Goal: Task Accomplishment & Management: Manage account settings

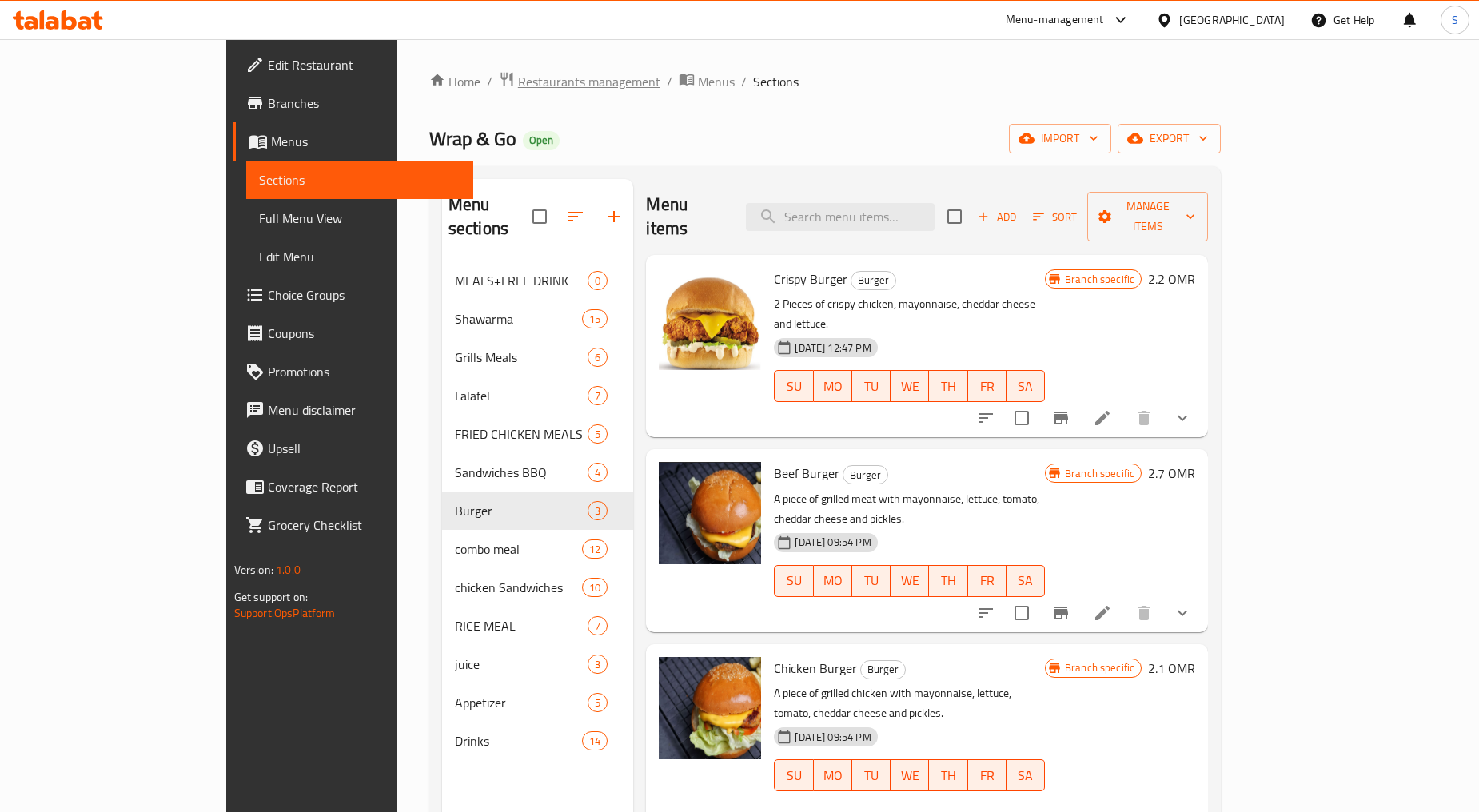
click at [518, 75] on span "Restaurants management" at bounding box center [589, 82] width 142 height 19
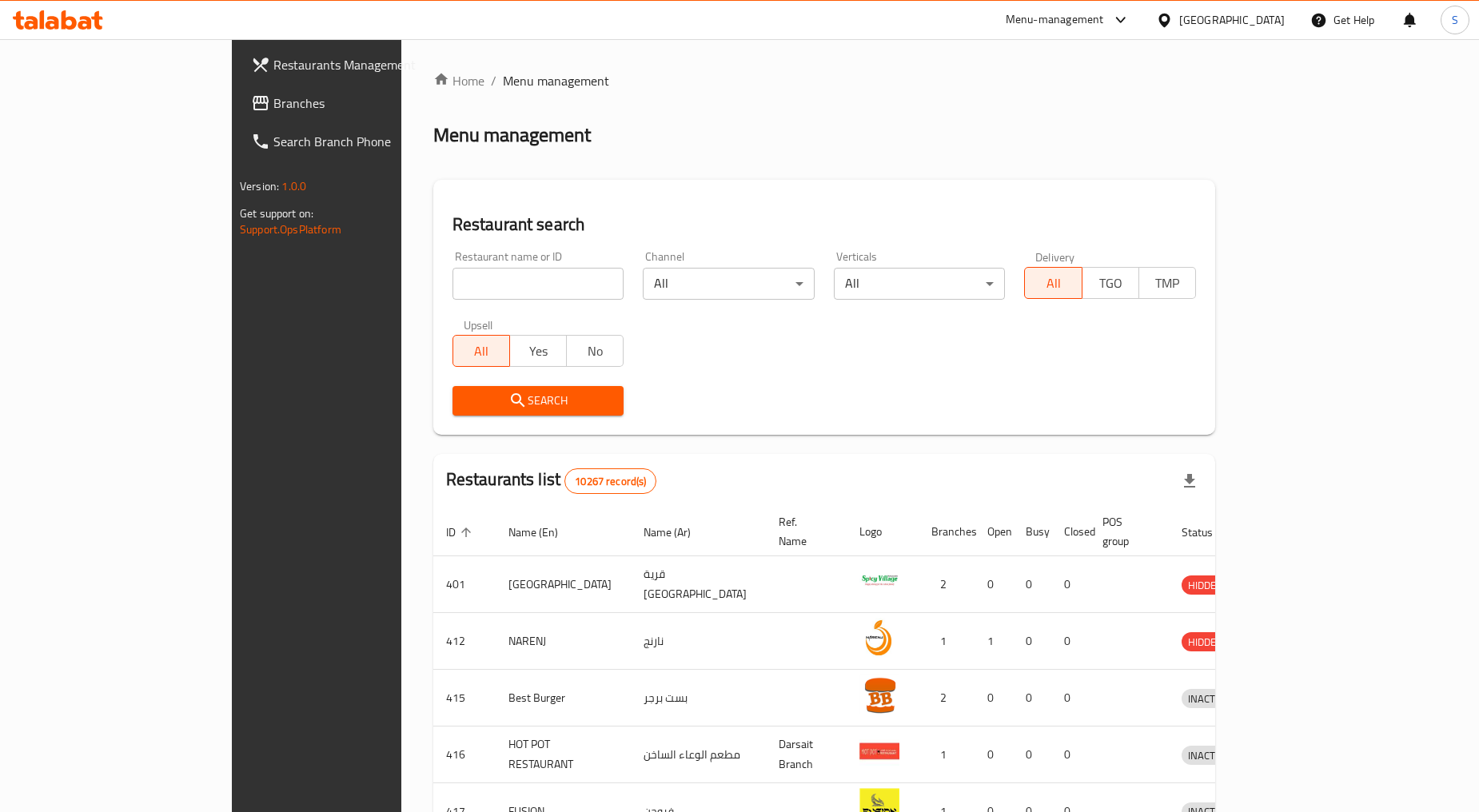
click at [1264, 19] on div "[GEOGRAPHIC_DATA]" at bounding box center [1232, 20] width 106 height 18
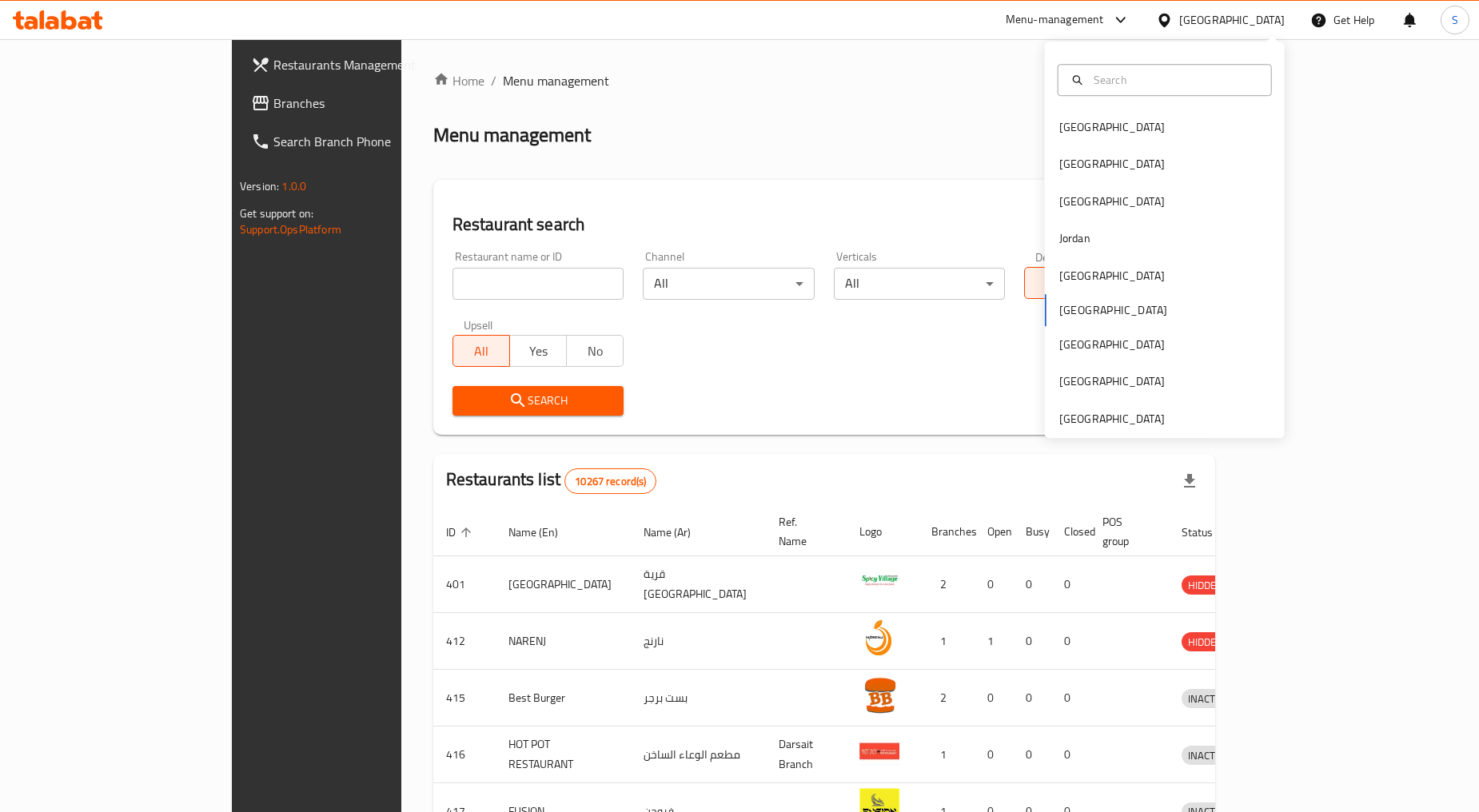
click at [1140, 428] on div "[GEOGRAPHIC_DATA] [GEOGRAPHIC_DATA] [GEOGRAPHIC_DATA] [GEOGRAPHIC_DATA] [GEOGRA…" at bounding box center [1164, 239] width 240 height 396
click at [1113, 417] on div "[GEOGRAPHIC_DATA]" at bounding box center [1112, 418] width 106 height 18
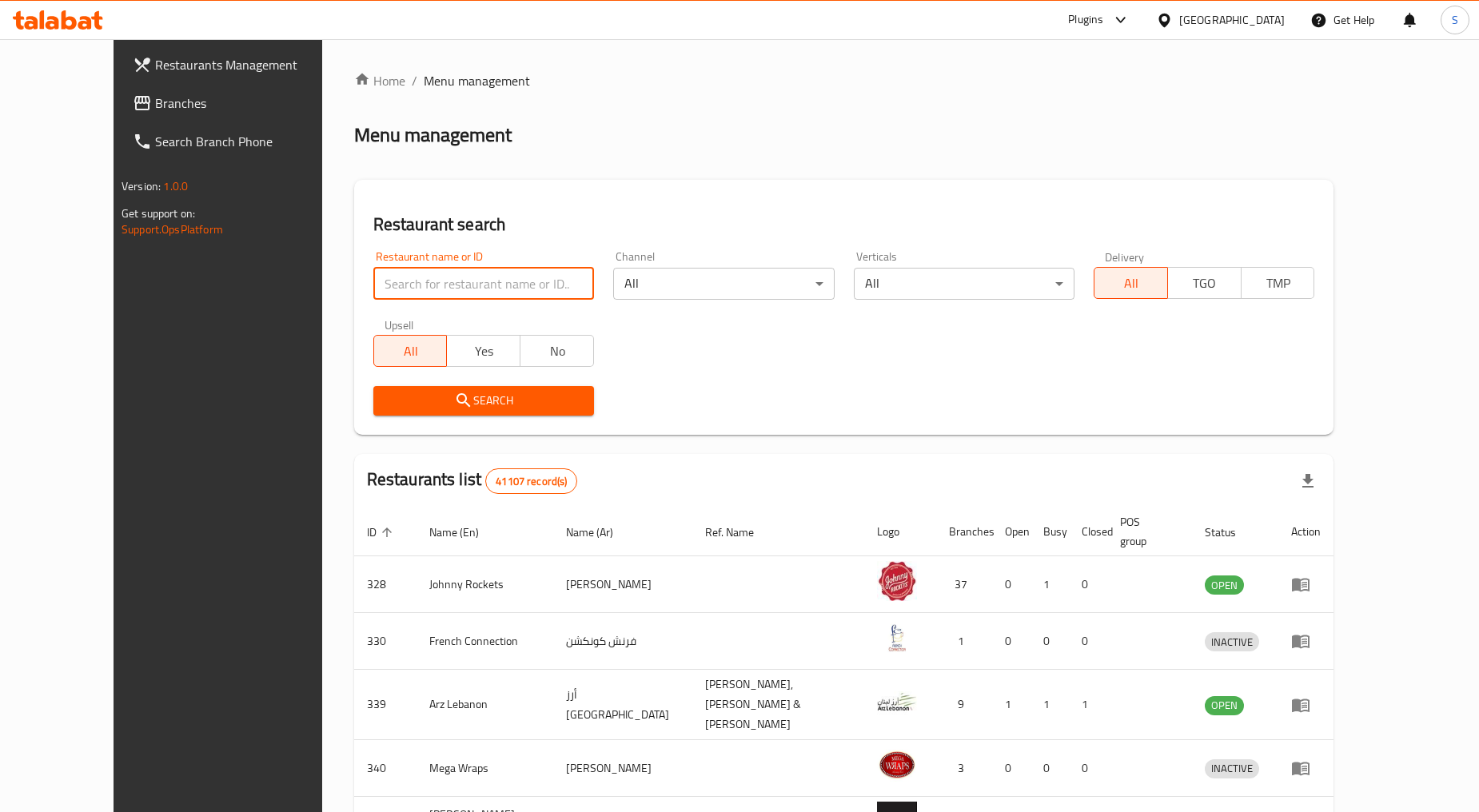
click at [376, 290] on input "search" at bounding box center [484, 284] width 221 height 32
click at [133, 110] on icon at bounding box center [142, 103] width 19 height 19
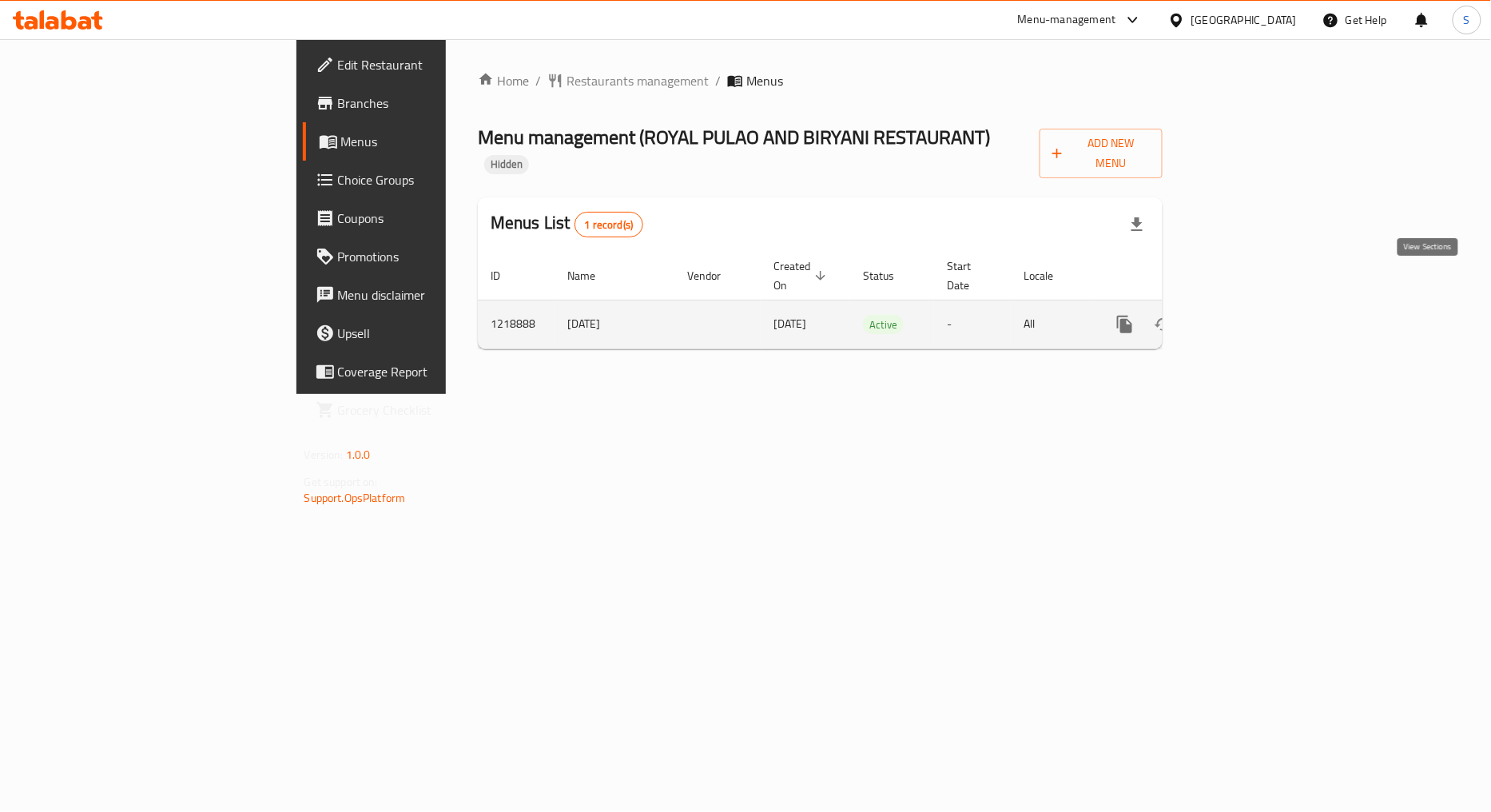
click at [1260, 305] on link "enhanced table" at bounding box center [1240, 324] width 39 height 39
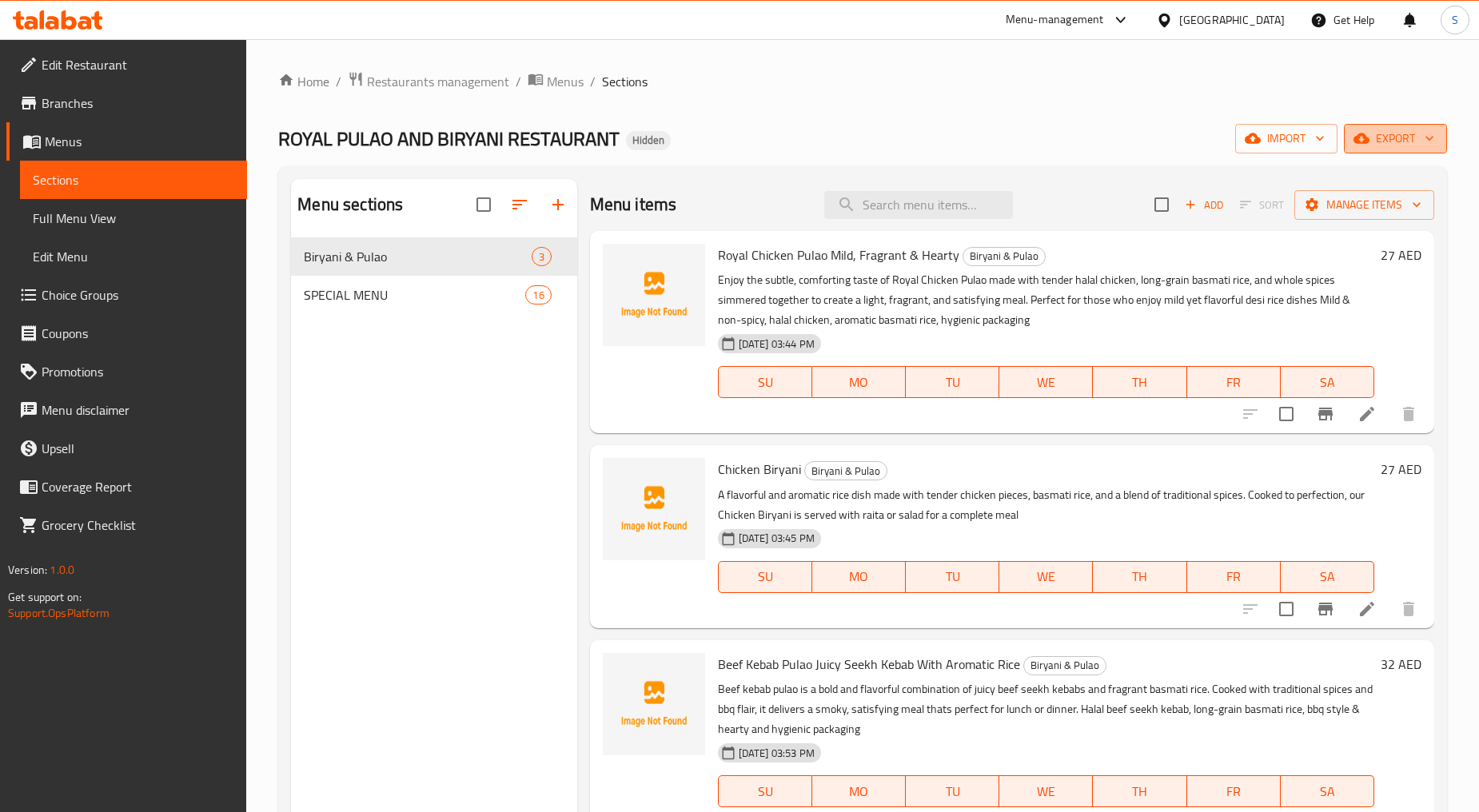
click at [1413, 142] on span "export" at bounding box center [1395, 138] width 77 height 20
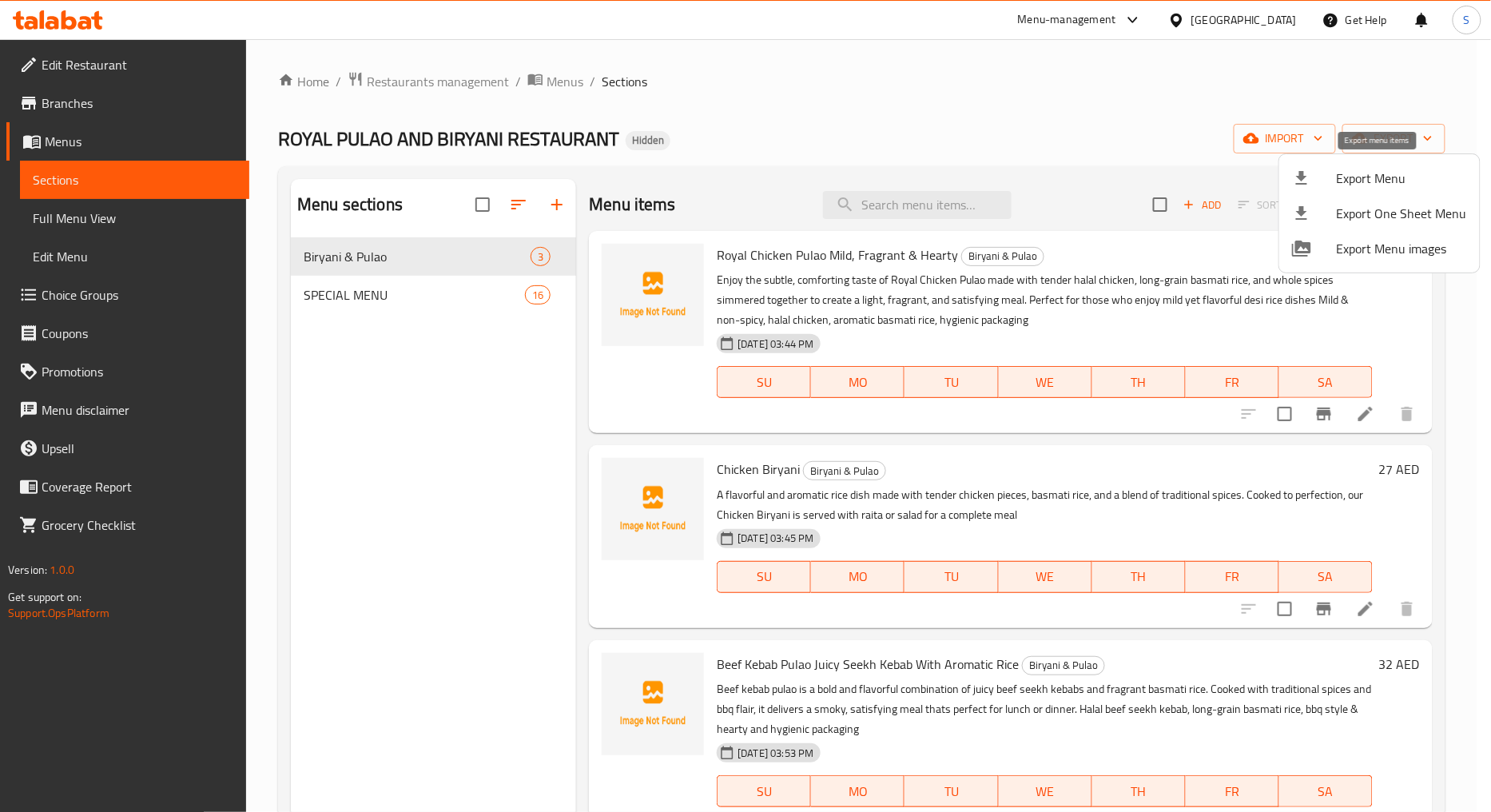
click at [1389, 173] on span "Export Menu" at bounding box center [1402, 178] width 130 height 19
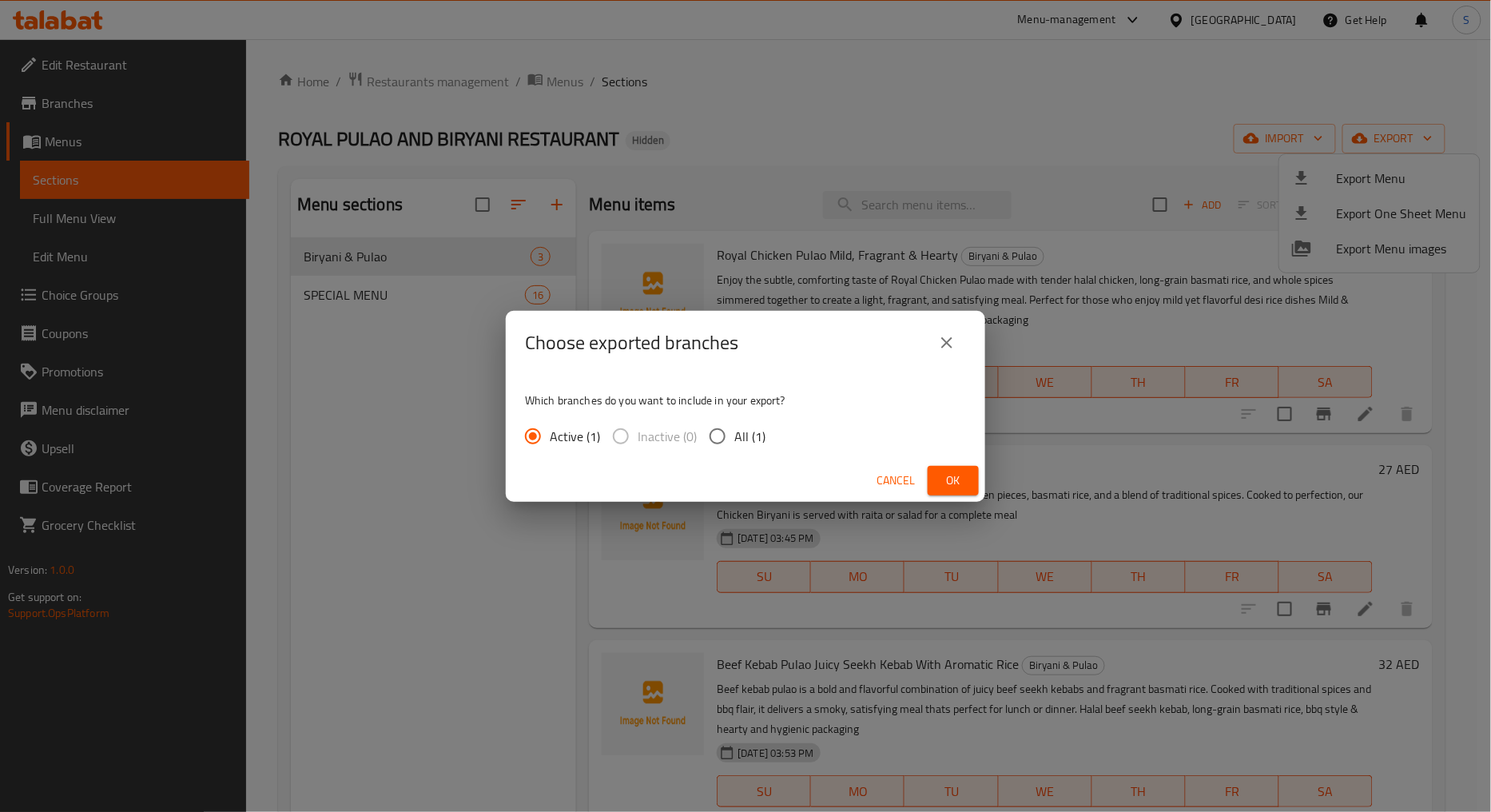
click at [740, 435] on span "All (1)" at bounding box center [749, 436] width 31 height 19
click at [734, 435] on input "All (1)" at bounding box center [717, 436] width 33 height 33
radio input "true"
click at [973, 477] on button "Ok" at bounding box center [954, 481] width 51 height 30
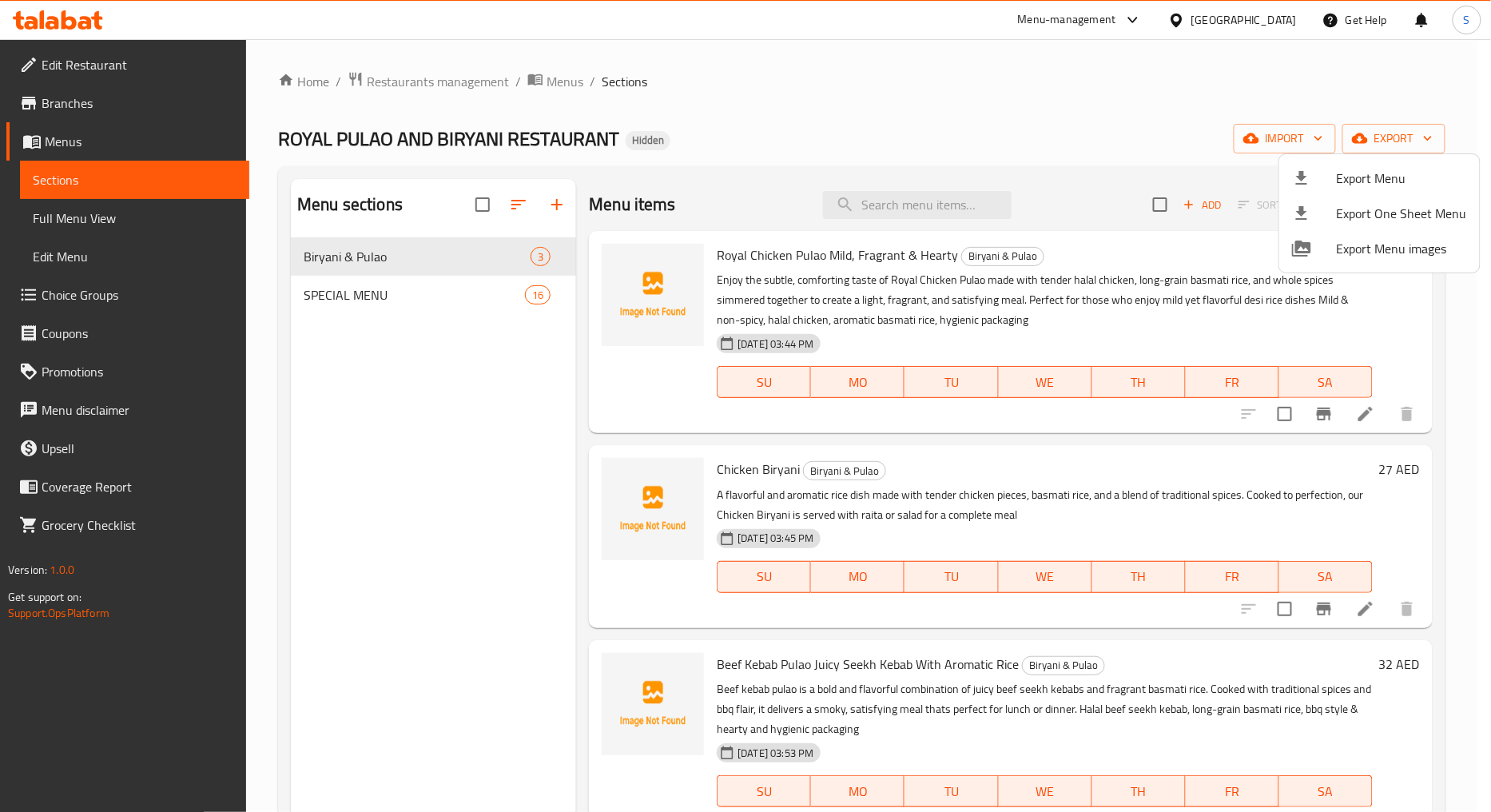
click at [874, 198] on div at bounding box center [746, 406] width 1491 height 812
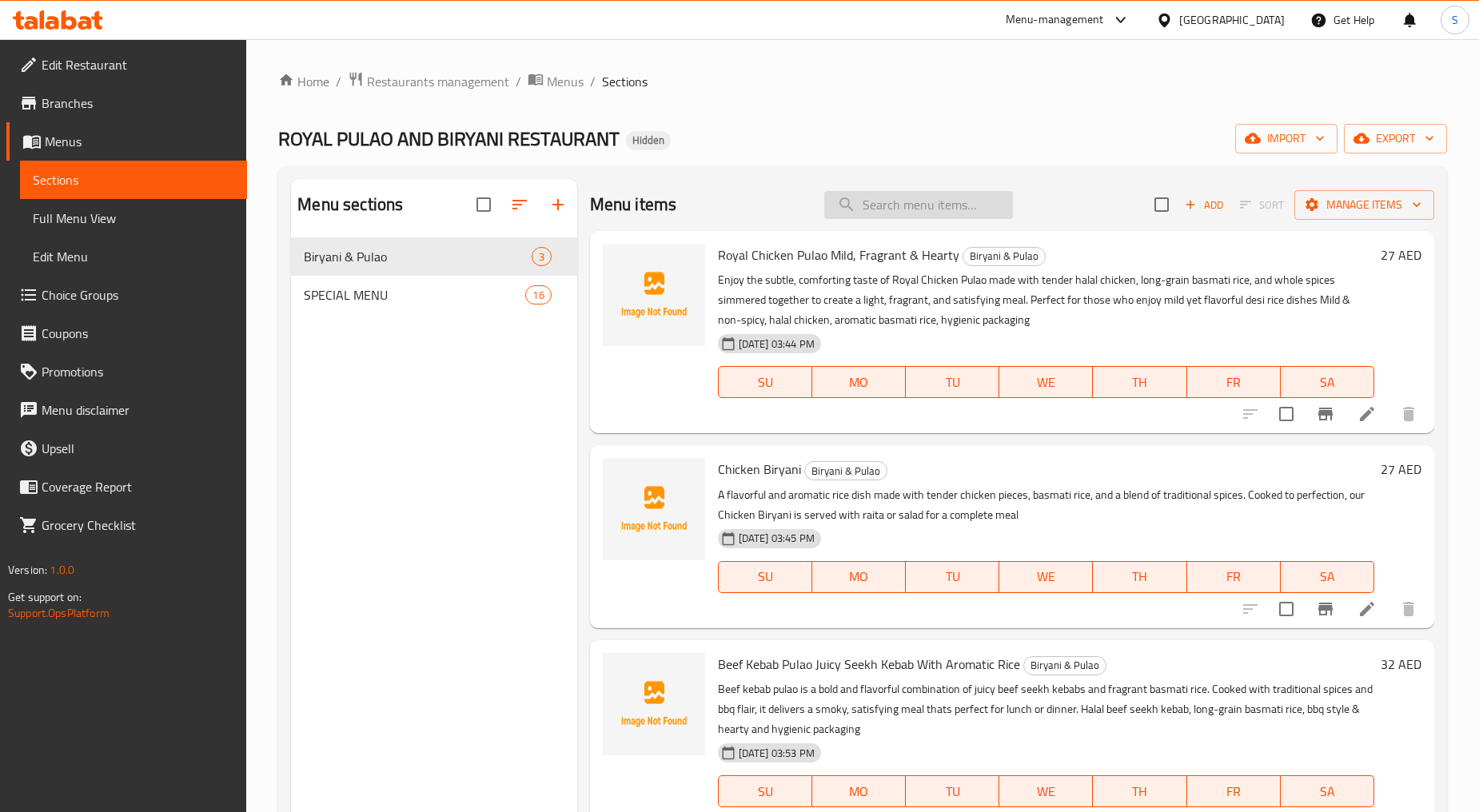
click at [883, 212] on input "search" at bounding box center [918, 205] width 189 height 28
paste input "721953"
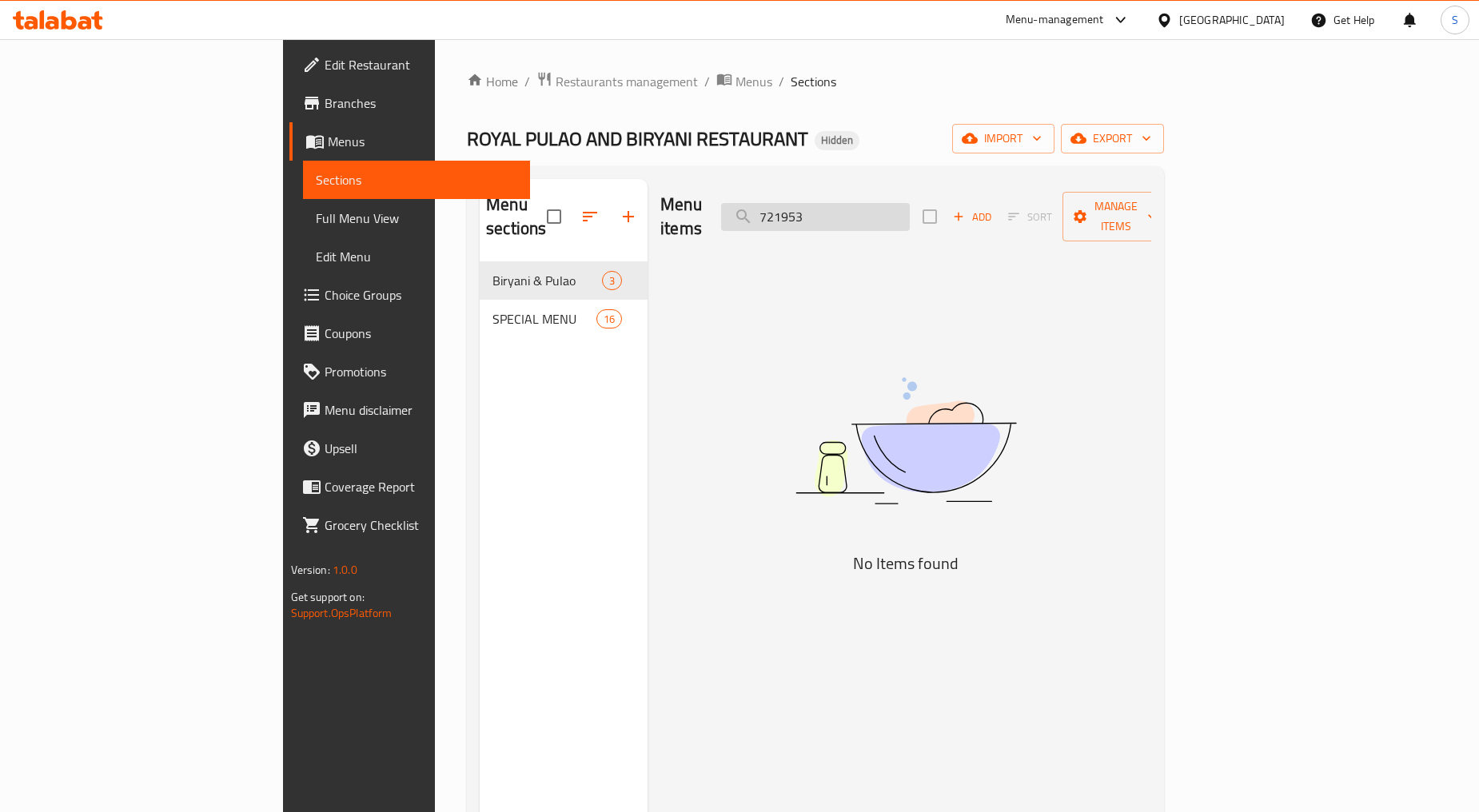
click at [899, 208] on input "721953" at bounding box center [815, 217] width 189 height 28
click at [896, 207] on input "721953" at bounding box center [815, 217] width 189 height 28
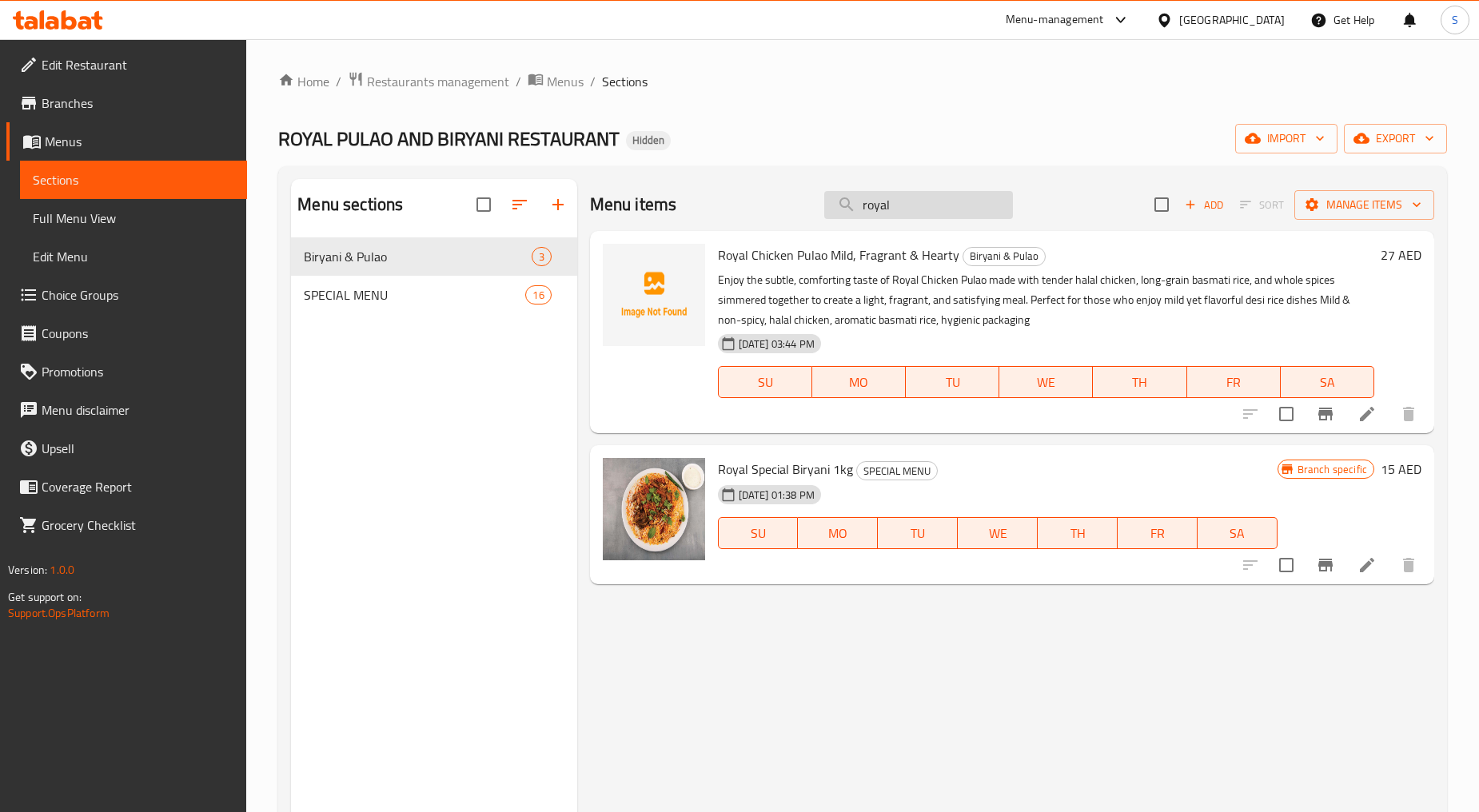
click at [918, 207] on input "royal" at bounding box center [918, 205] width 189 height 28
click at [918, 206] on input "royal" at bounding box center [918, 205] width 189 height 28
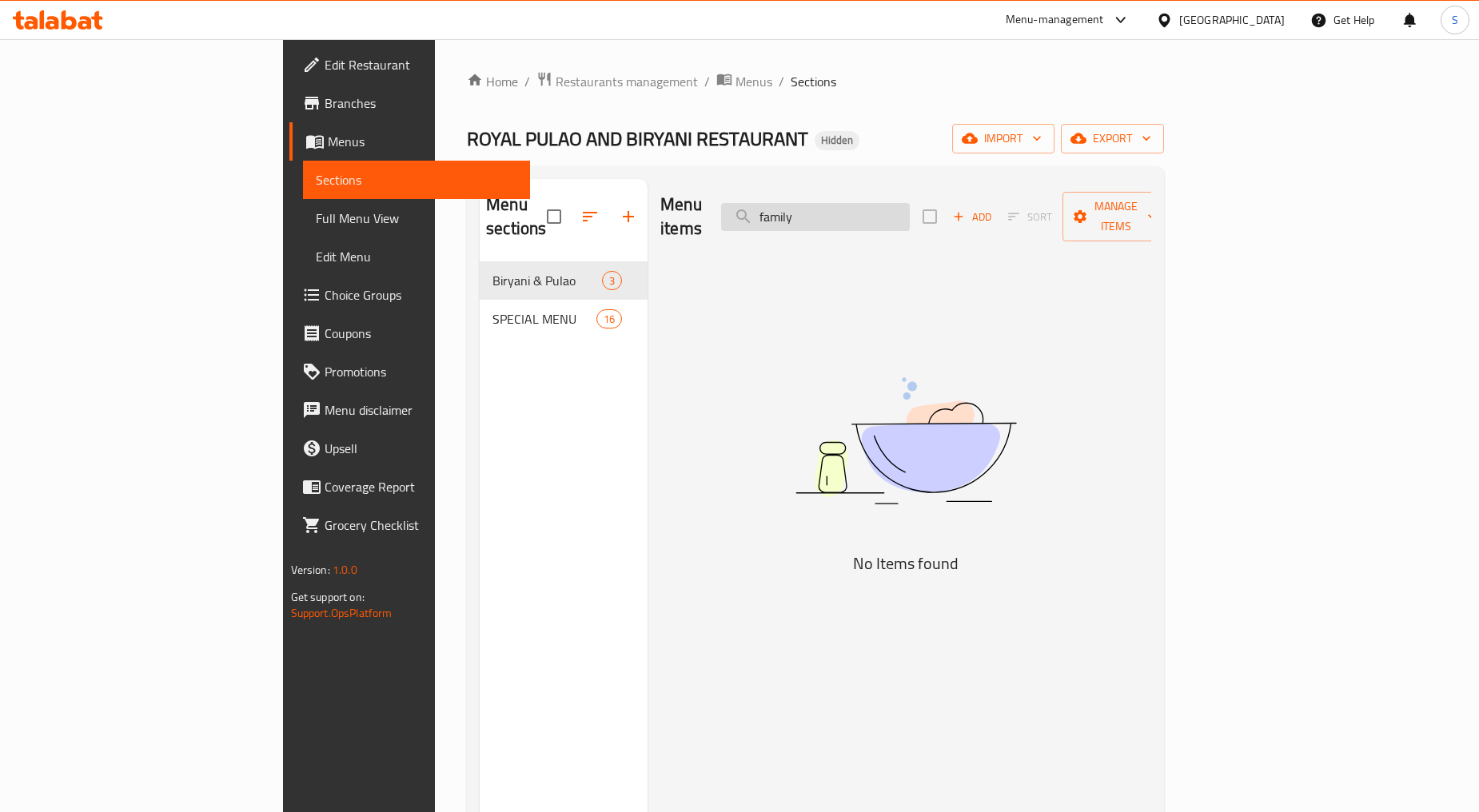
click at [895, 210] on input "family" at bounding box center [815, 217] width 189 height 28
type input "d"
type input "deal"
click at [1151, 131] on span "export" at bounding box center [1112, 138] width 77 height 20
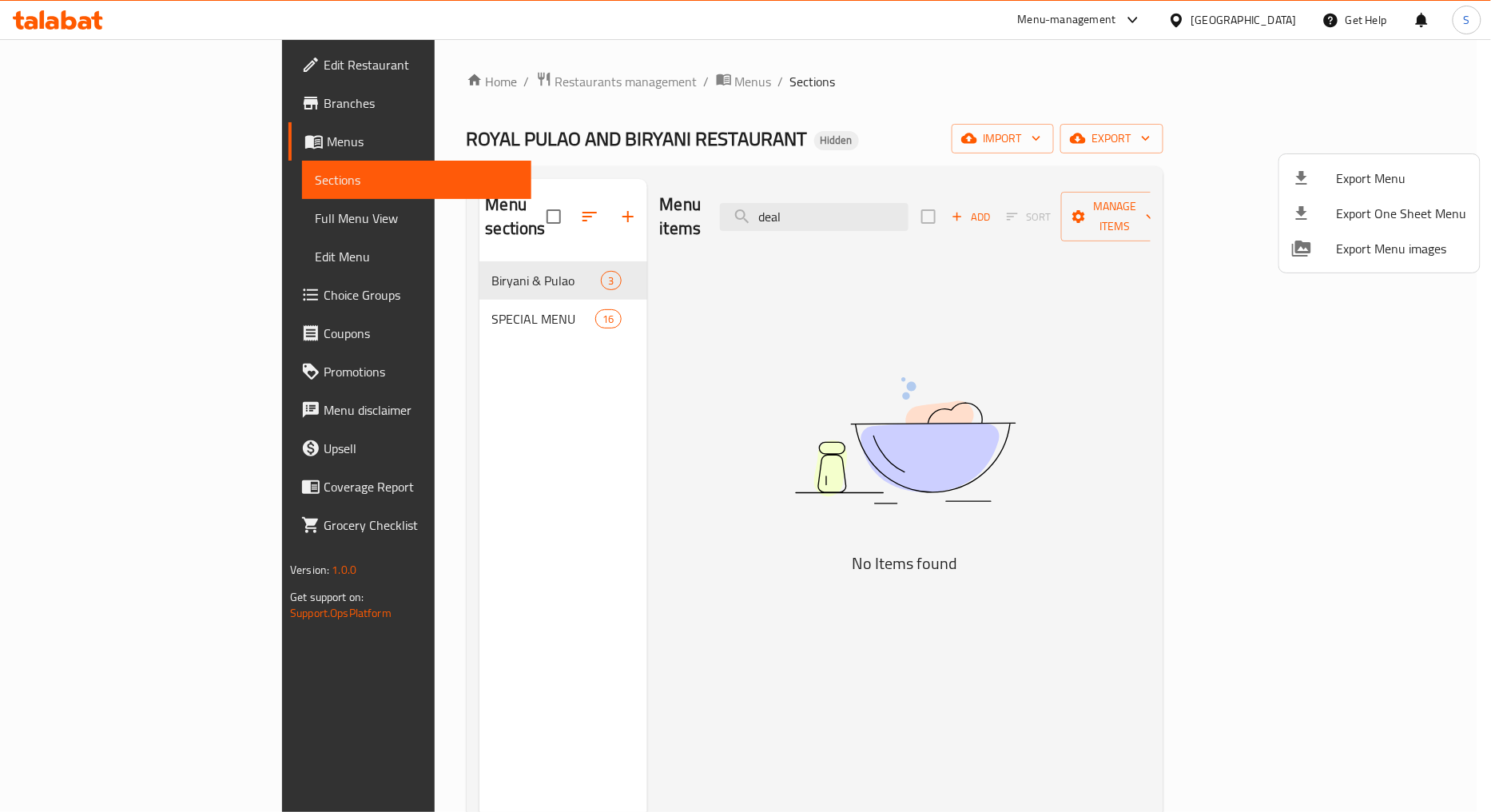
click at [377, 301] on div at bounding box center [746, 406] width 1491 height 812
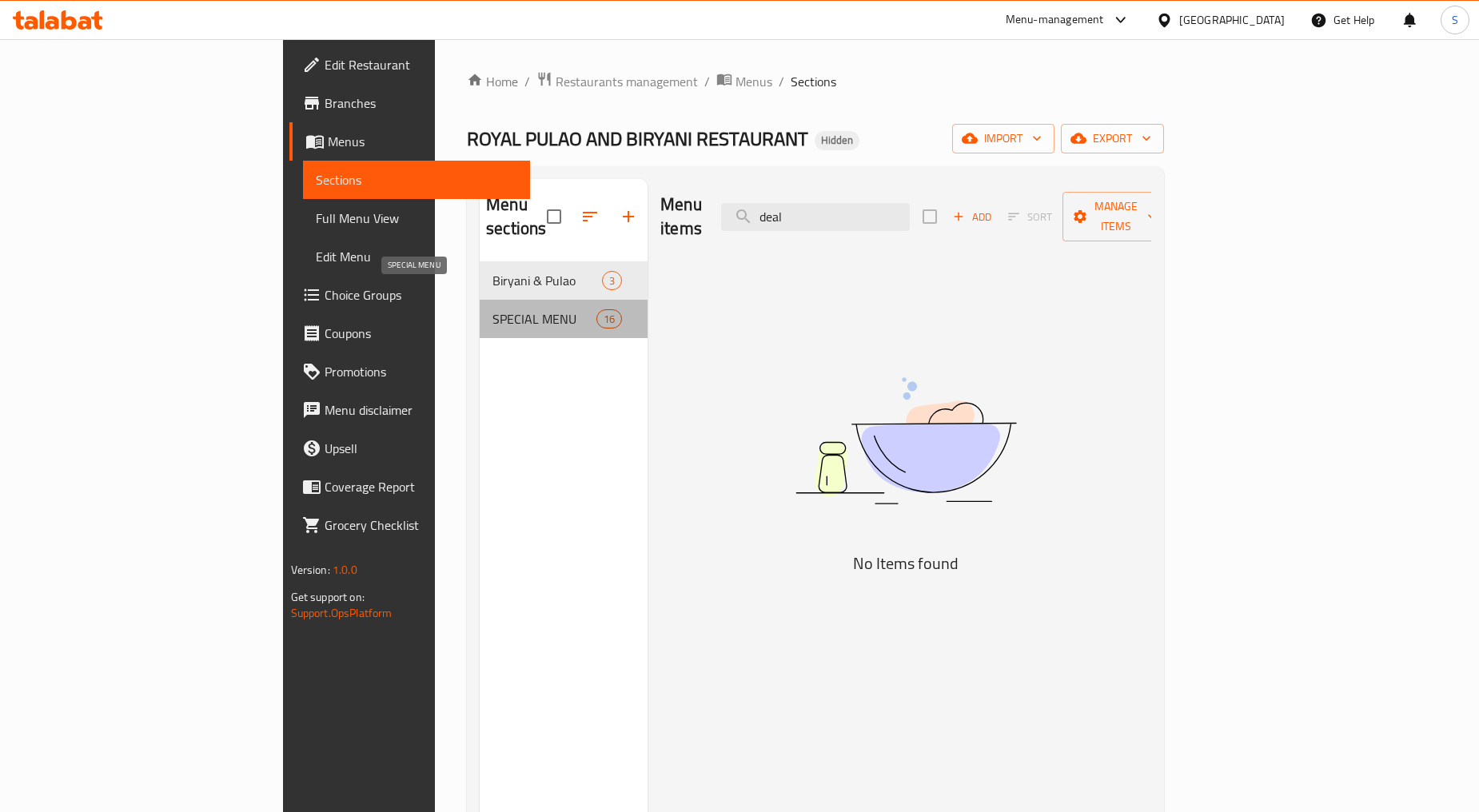
click at [492, 309] on span "SPECIAL MENU" at bounding box center [544, 319] width 104 height 19
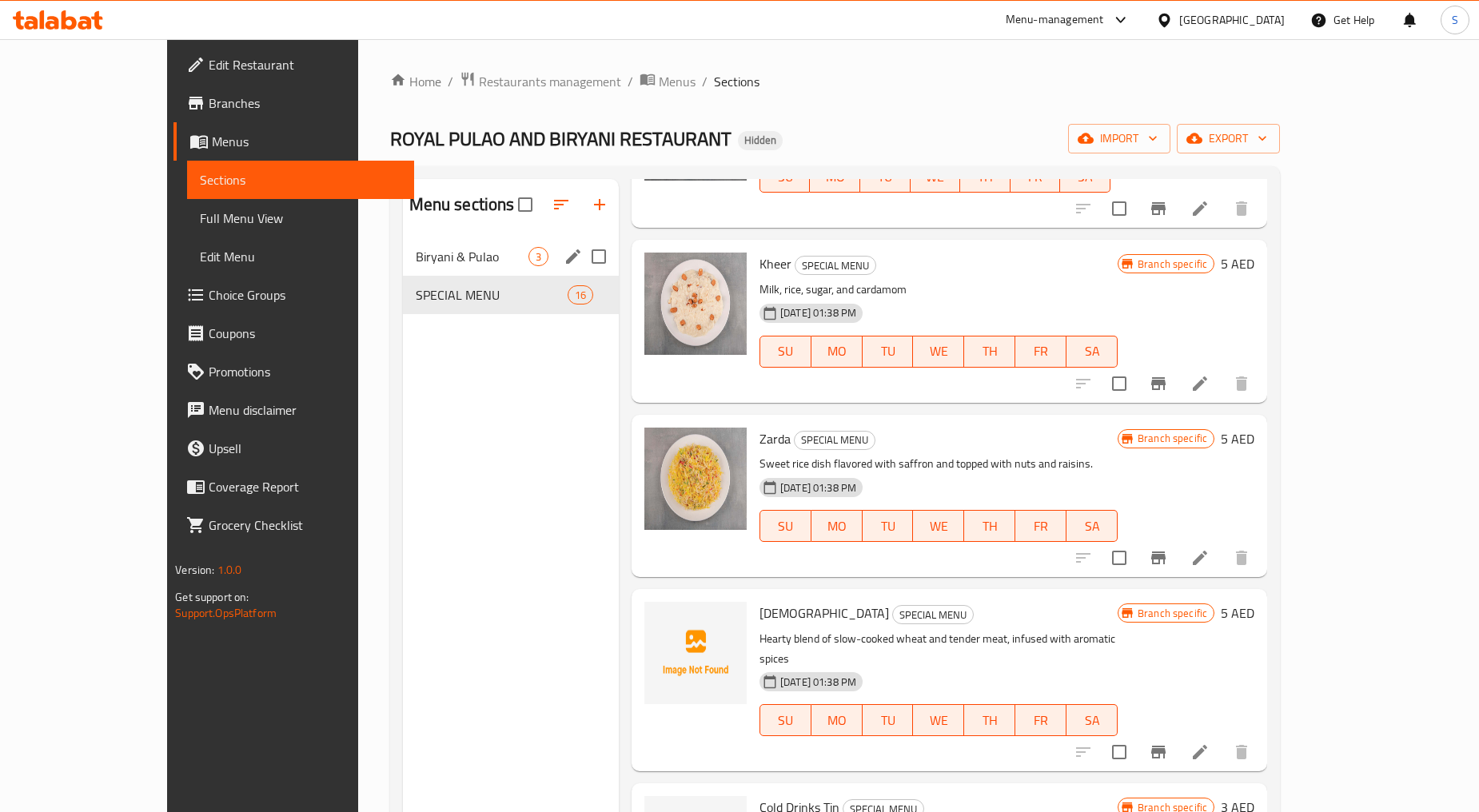
click at [416, 261] on span "Biryani & Pulao" at bounding box center [472, 257] width 113 height 19
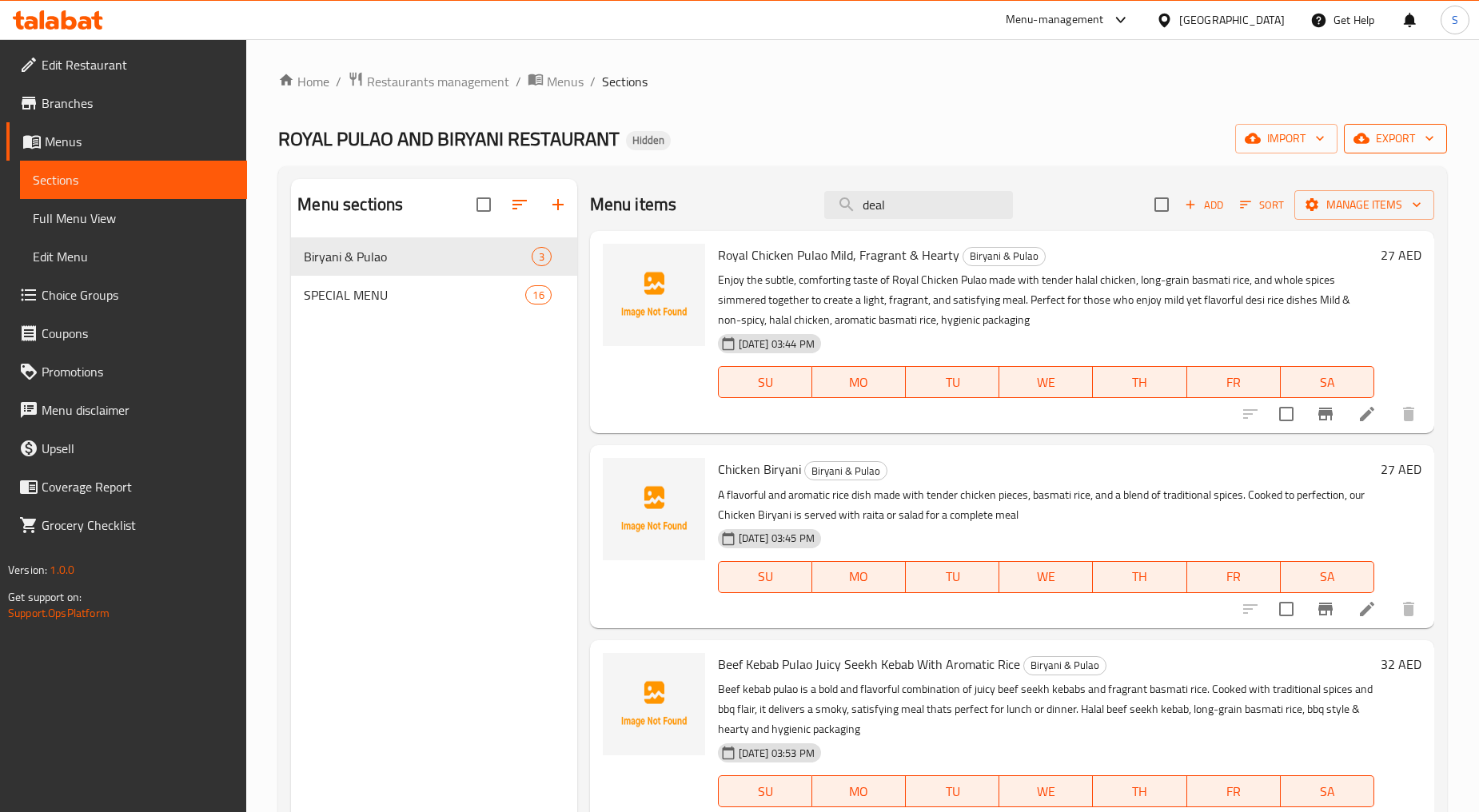
click at [1381, 130] on span "export" at bounding box center [1395, 138] width 77 height 20
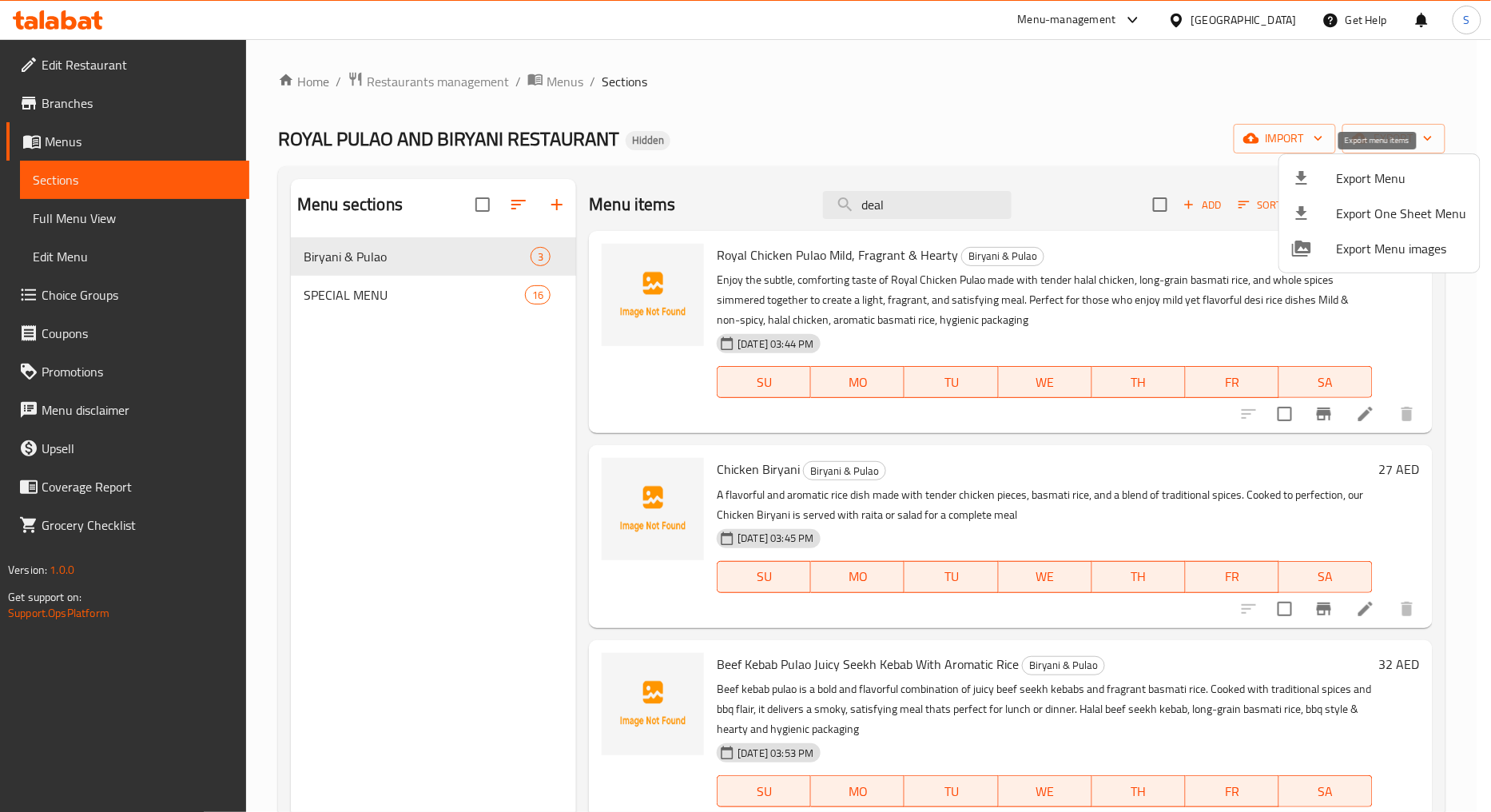
click at [1355, 176] on span "Export Menu" at bounding box center [1402, 178] width 130 height 19
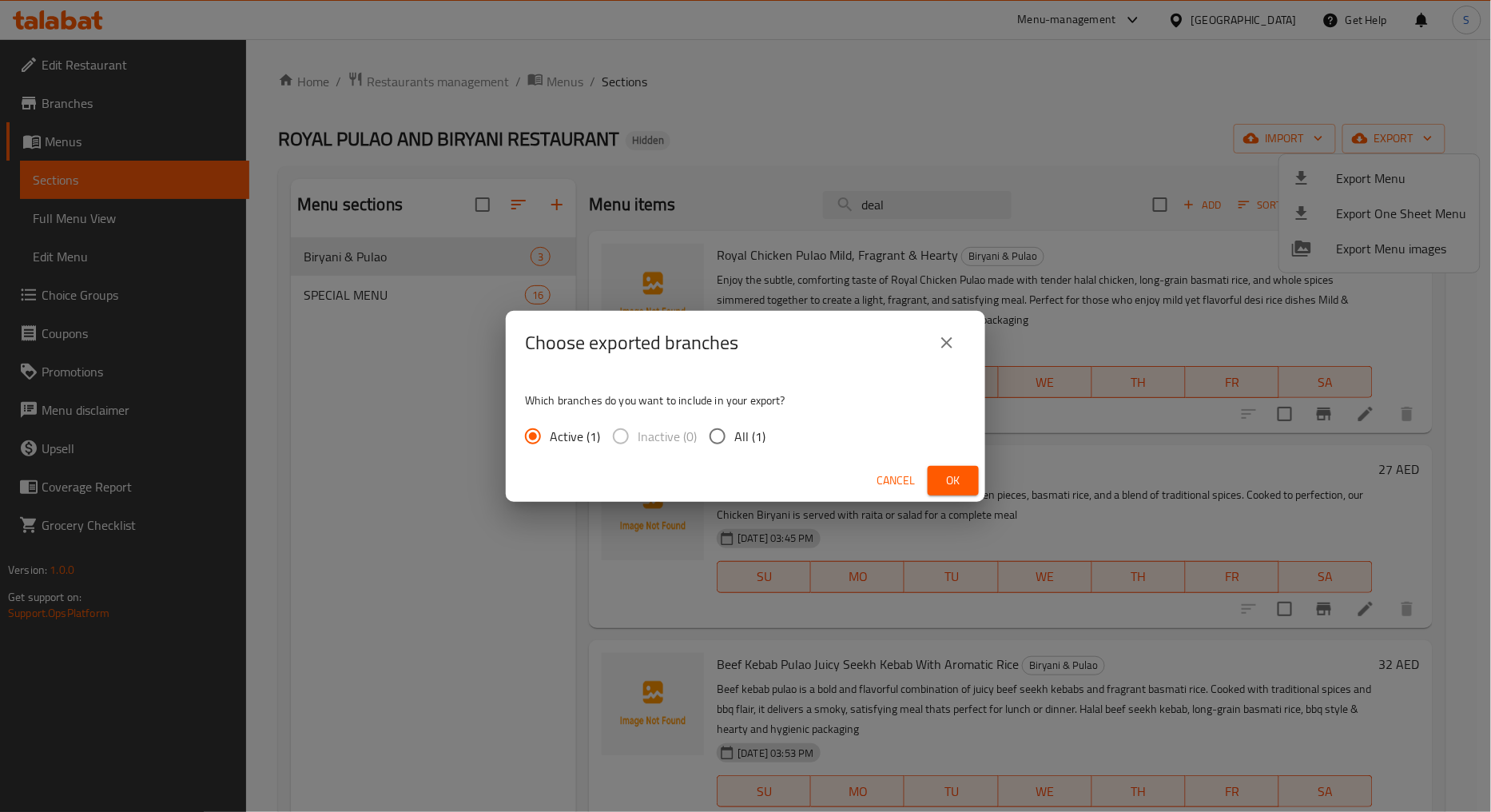
click at [746, 436] on span "All (1)" at bounding box center [749, 436] width 31 height 19
click at [734, 436] on input "All (1)" at bounding box center [717, 436] width 33 height 33
radio input "true"
click at [930, 475] on button "Ok" at bounding box center [954, 481] width 51 height 30
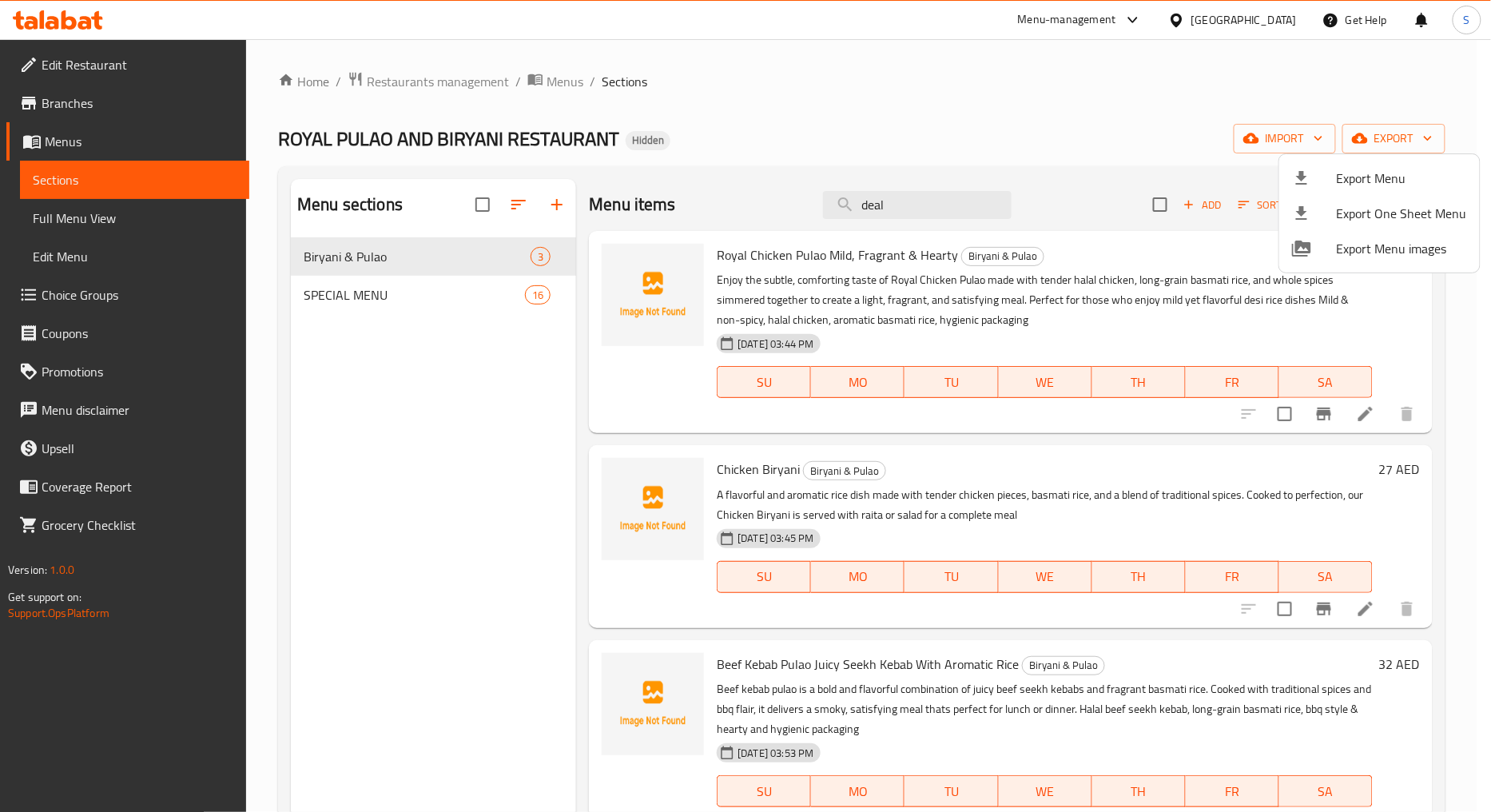
drag, startPoint x: 46, startPoint y: 105, endPoint x: 120, endPoint y: 115, distance: 74.7
click at [46, 105] on div at bounding box center [746, 406] width 1491 height 812
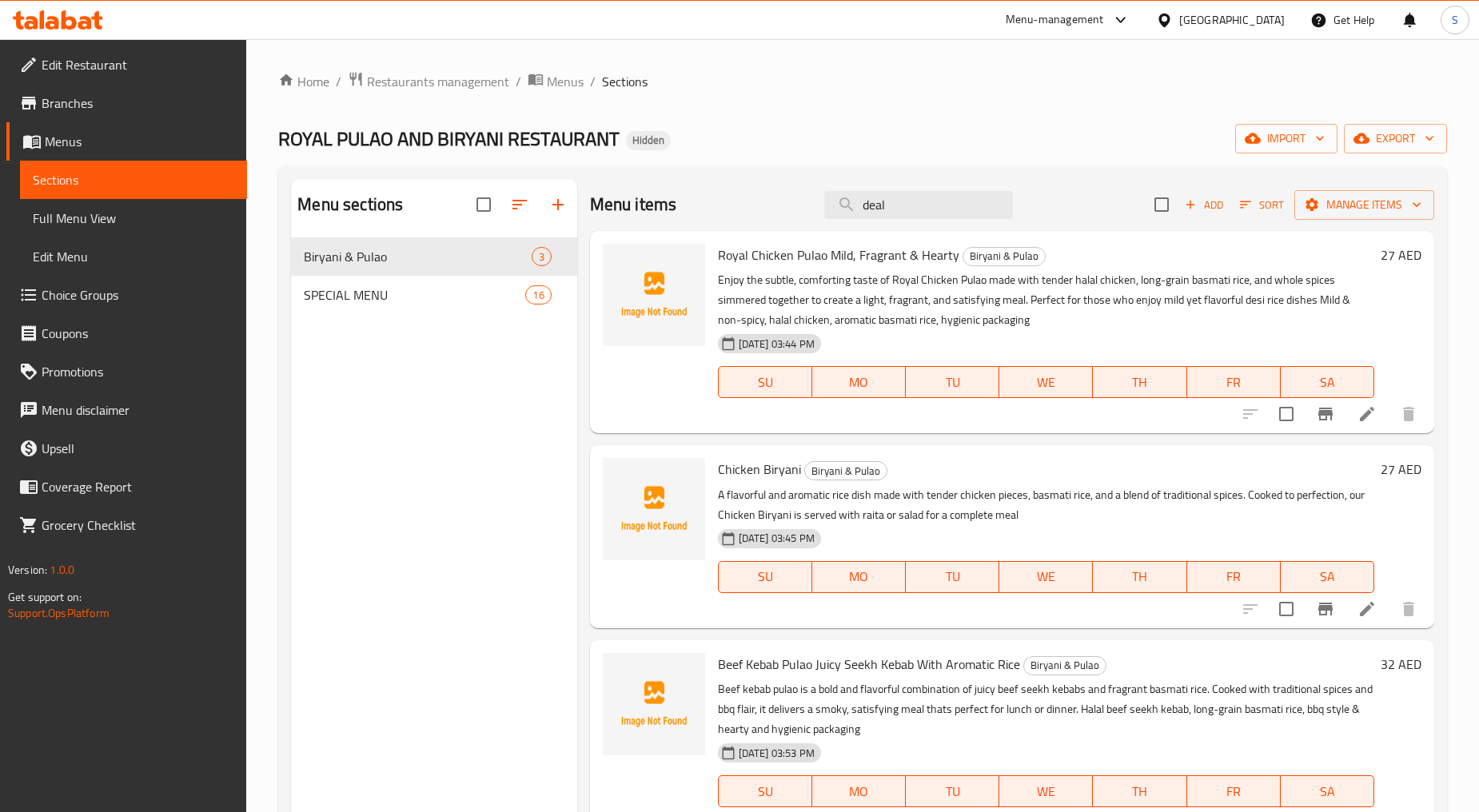
click at [120, 115] on link "Branches" at bounding box center [127, 103] width 241 height 39
